Goal: Navigation & Orientation: Find specific page/section

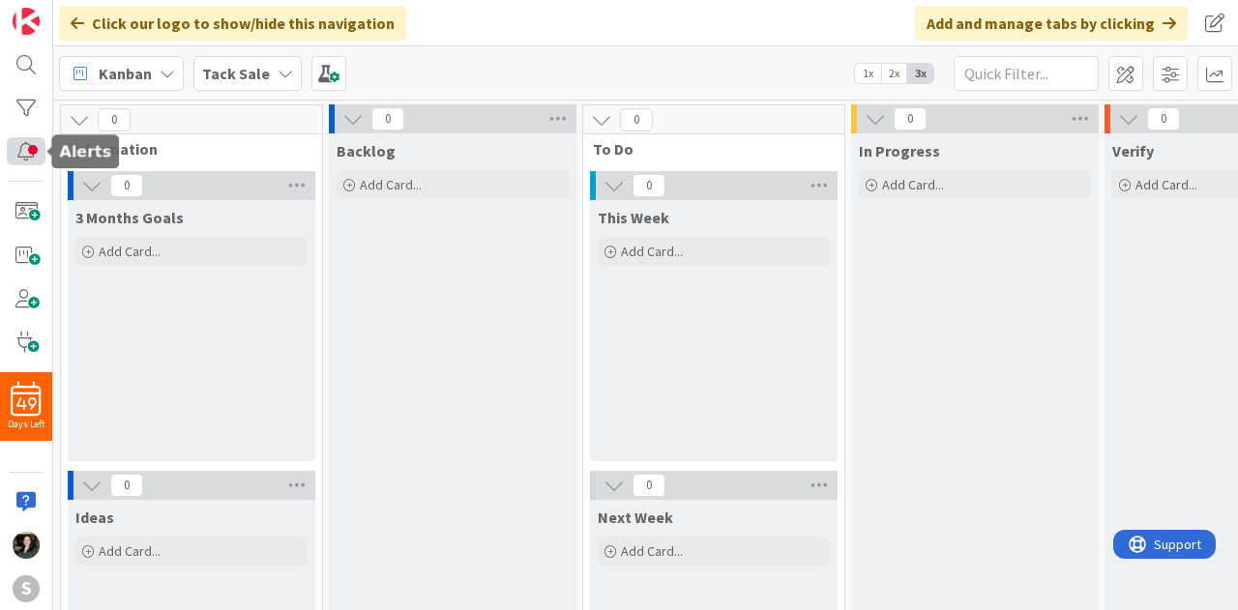
click at [39, 158] on div at bounding box center [26, 151] width 39 height 28
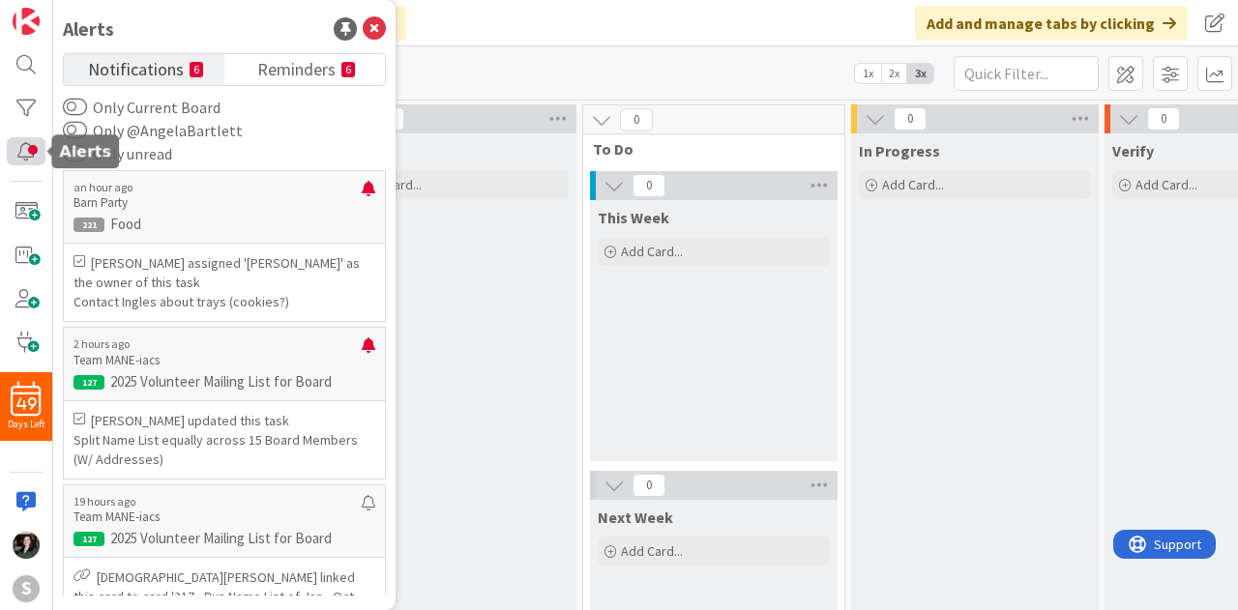
click at [39, 158] on div at bounding box center [26, 151] width 39 height 28
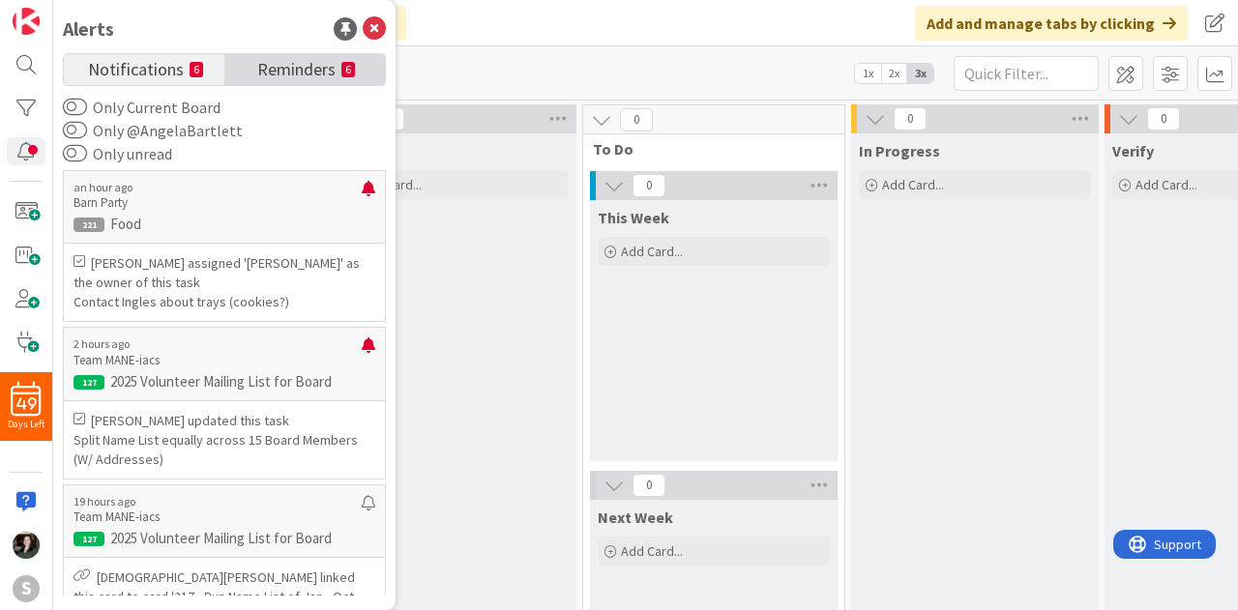
click at [279, 75] on span "Reminders" at bounding box center [296, 67] width 78 height 27
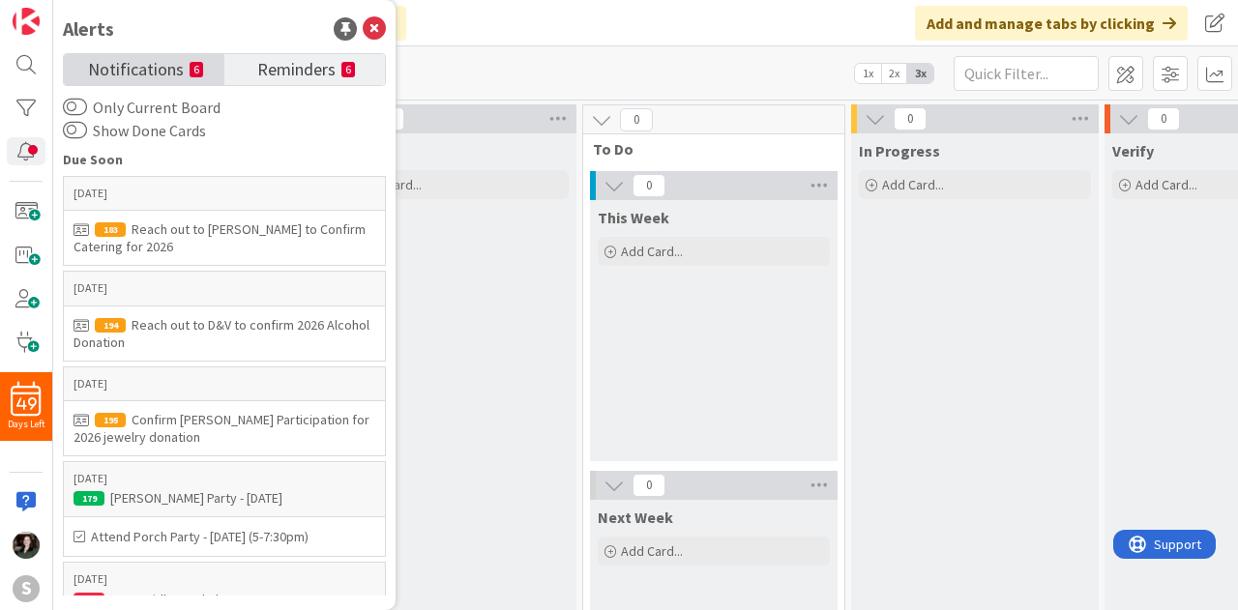
click at [165, 69] on span "Notifications" at bounding box center [136, 67] width 96 height 27
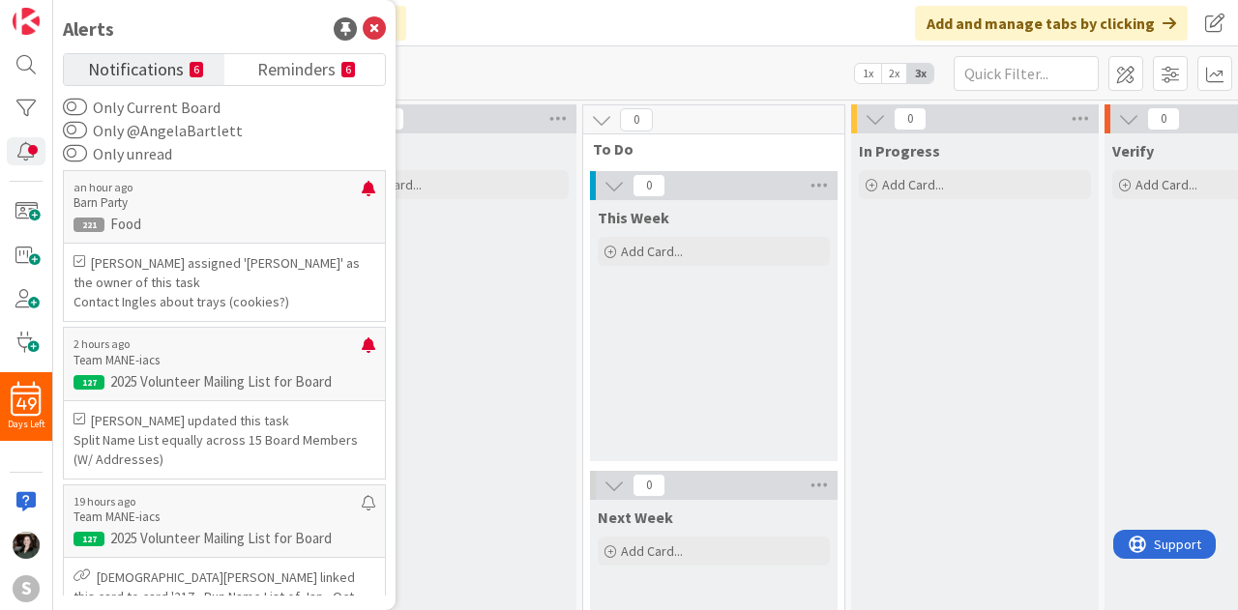
click at [605, 57] on div "Kanban Tack Sale 1x 2x 3x" at bounding box center [645, 72] width 1185 height 53
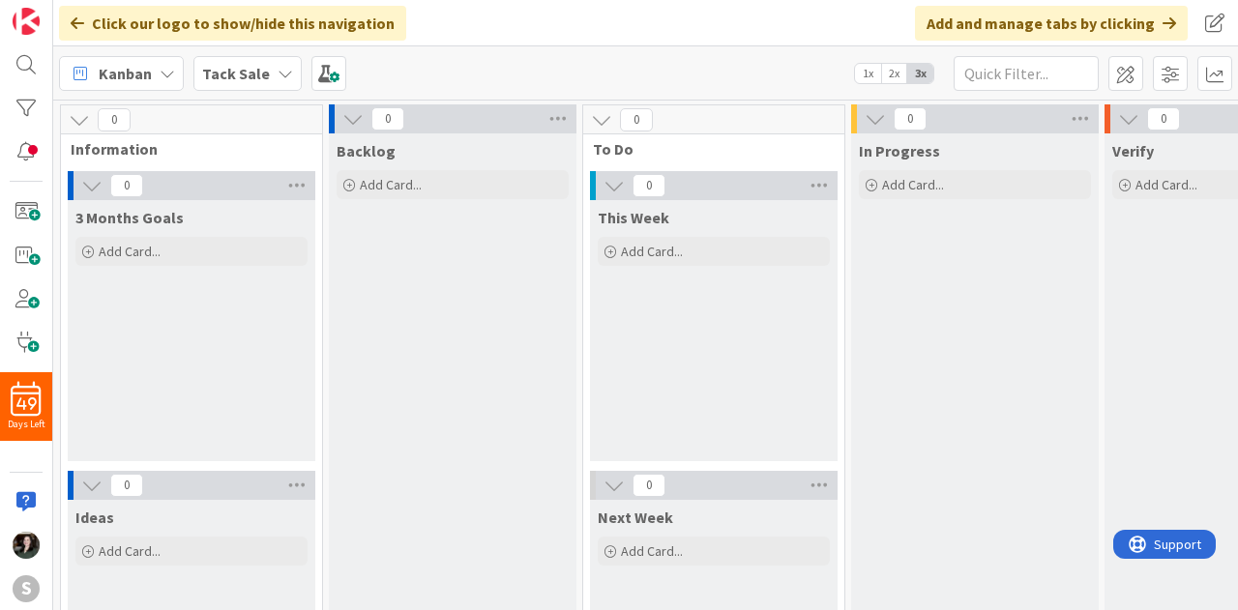
click at [156, 82] on div "Kanban" at bounding box center [121, 73] width 125 height 35
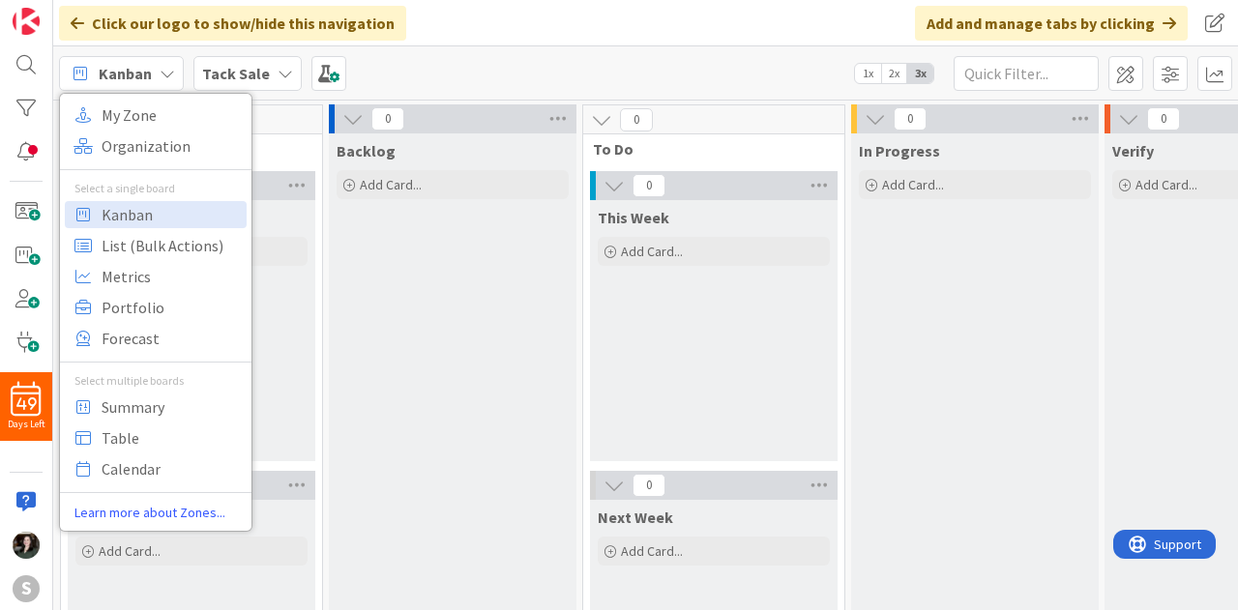
click at [156, 82] on div "Kanban" at bounding box center [121, 73] width 125 height 35
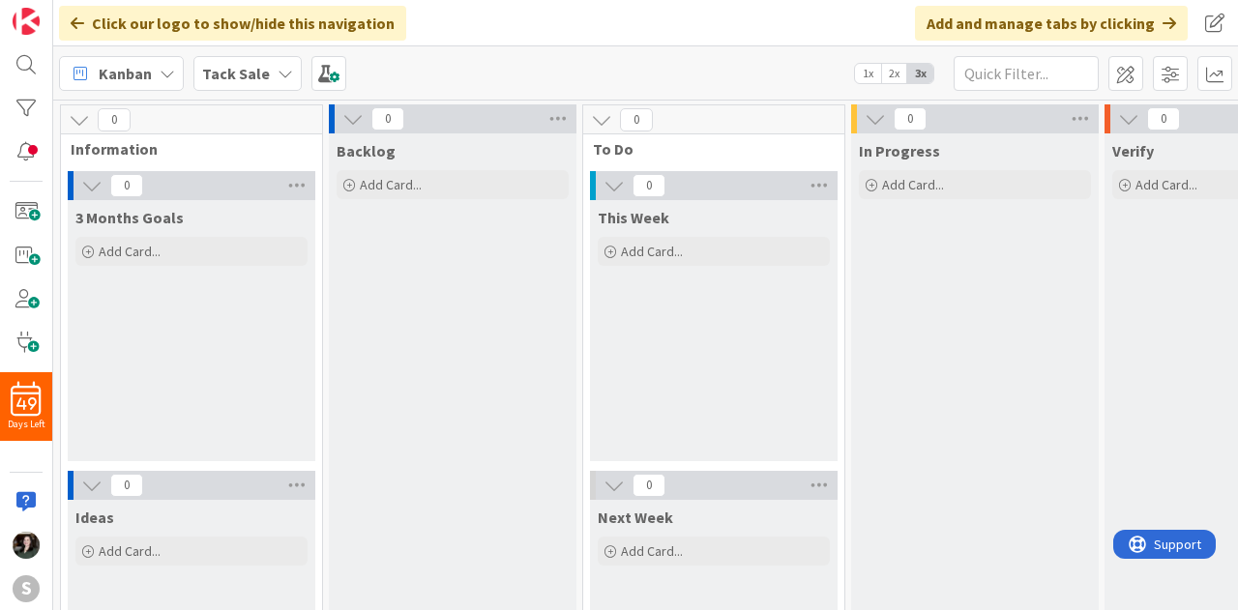
click at [258, 54] on div "Kanban My Zone Organization Select a single board Kanban List (Bulk Actions) Me…" at bounding box center [645, 72] width 1185 height 53
click at [265, 74] on div "Tack Sale" at bounding box center [247, 73] width 108 height 35
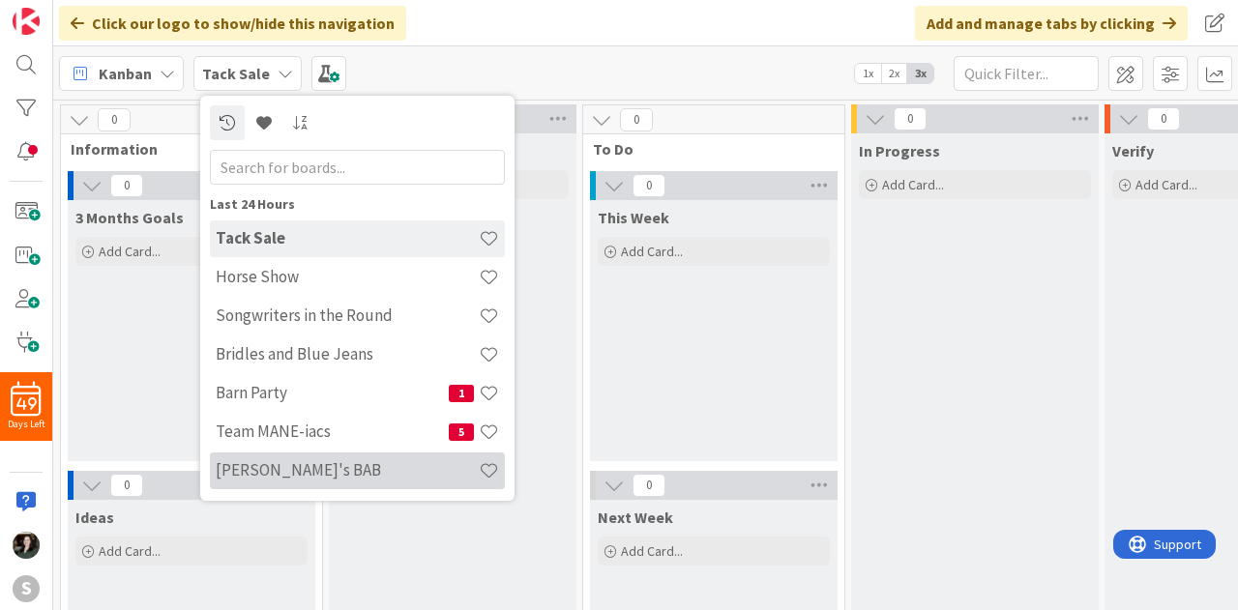
click at [356, 475] on h4 "[PERSON_NAME]'s BAB" at bounding box center [347, 469] width 263 height 19
